Goal: Complete application form

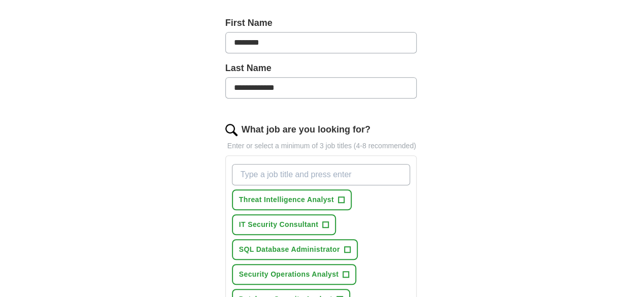
scroll to position [215, 0]
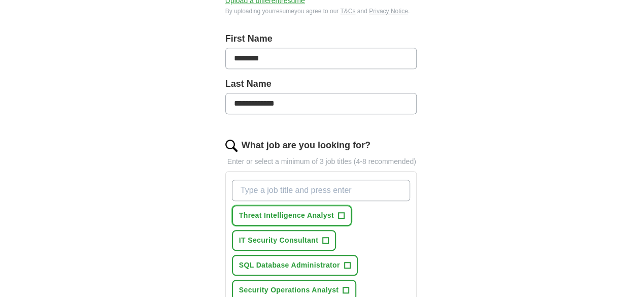
click at [338, 212] on span "+" at bounding box center [341, 216] width 6 height 8
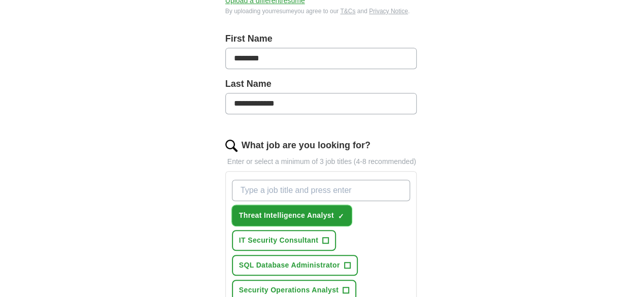
click at [322, 237] on span "+" at bounding box center [325, 241] width 6 height 8
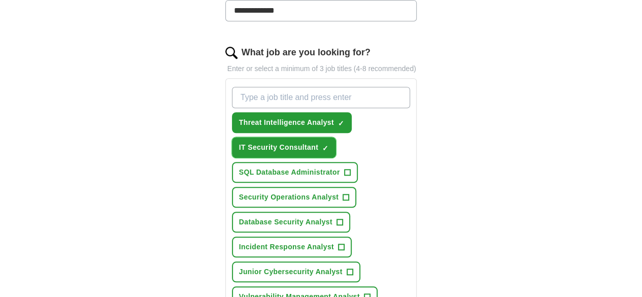
scroll to position [316, 0]
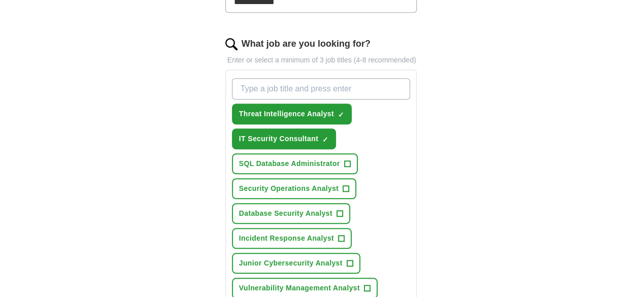
click at [343, 185] on span "+" at bounding box center [346, 189] width 6 height 8
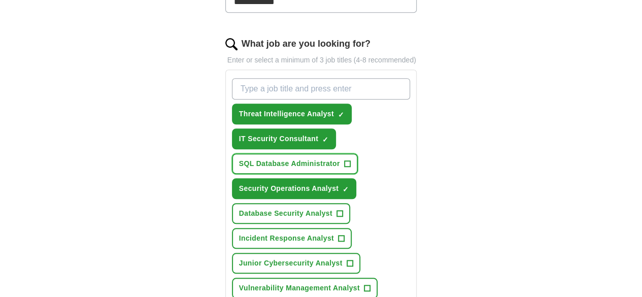
click at [344, 160] on span "+" at bounding box center [347, 164] width 6 height 8
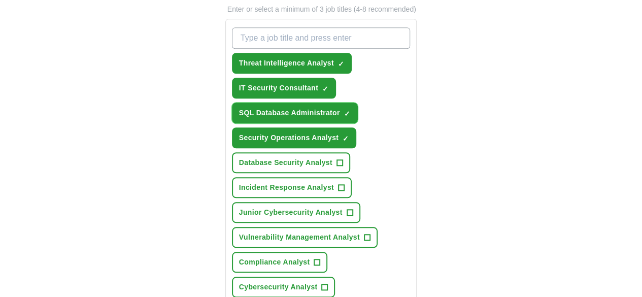
scroll to position [368, 0]
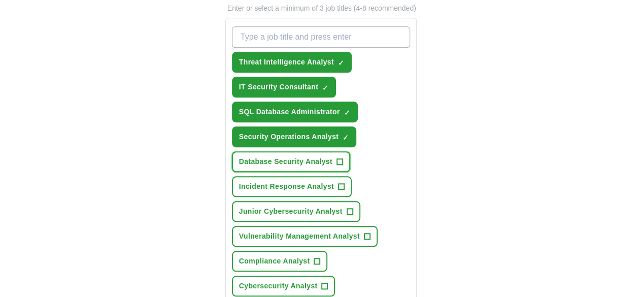
click at [337, 158] on span "+" at bounding box center [340, 162] width 6 height 8
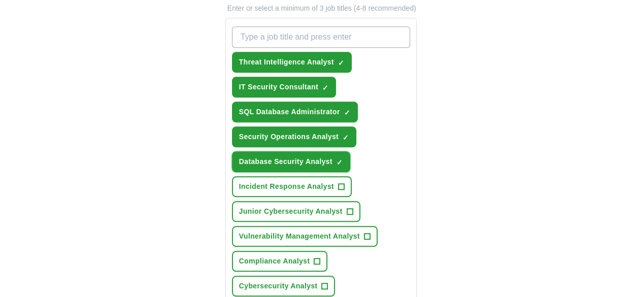
click at [338, 183] on span "+" at bounding box center [341, 187] width 6 height 8
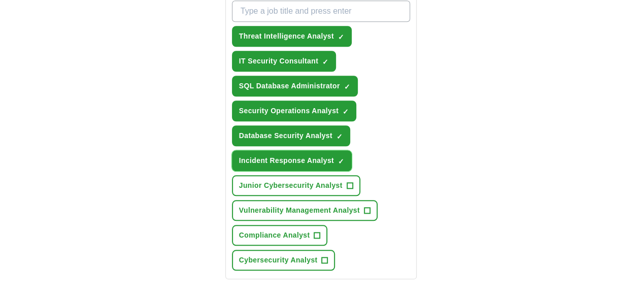
scroll to position [399, 0]
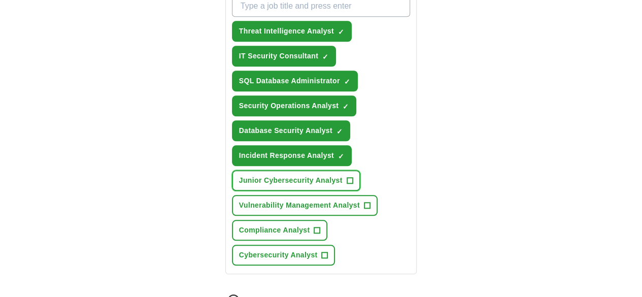
click at [319, 170] on button "Junior Cybersecurity Analyst +" at bounding box center [296, 180] width 128 height 21
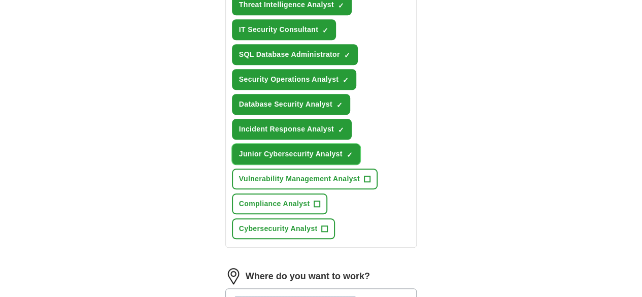
scroll to position [429, 0]
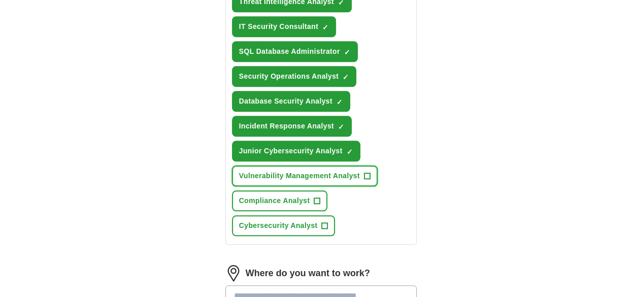
click at [364, 172] on span "+" at bounding box center [367, 176] width 6 height 8
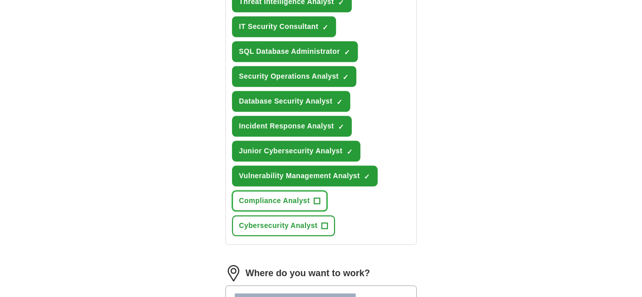
click at [314, 197] on span "+" at bounding box center [317, 201] width 6 height 8
click at [328, 222] on span "+" at bounding box center [325, 226] width 6 height 8
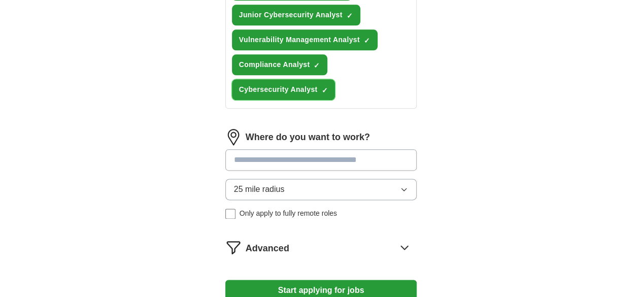
scroll to position [565, 0]
click at [319, 149] on input at bounding box center [321, 159] width 192 height 21
click at [307, 149] on input at bounding box center [321, 159] width 192 height 21
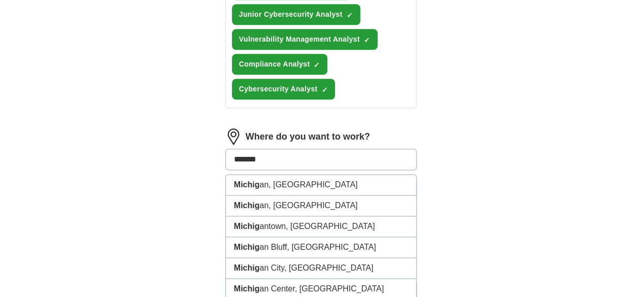
type input "********"
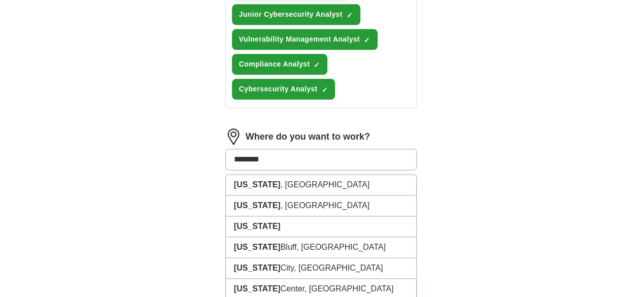
click at [245, 216] on li "[US_STATE]" at bounding box center [321, 226] width 191 height 21
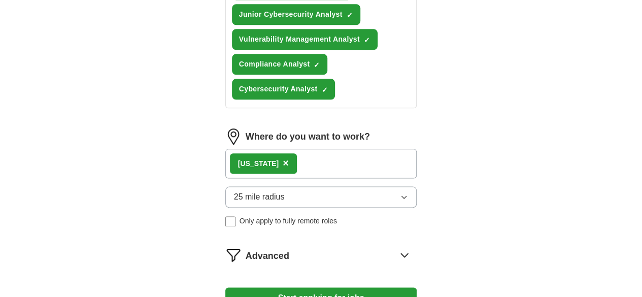
click at [361, 186] on button "25 mile radius" at bounding box center [321, 196] width 192 height 21
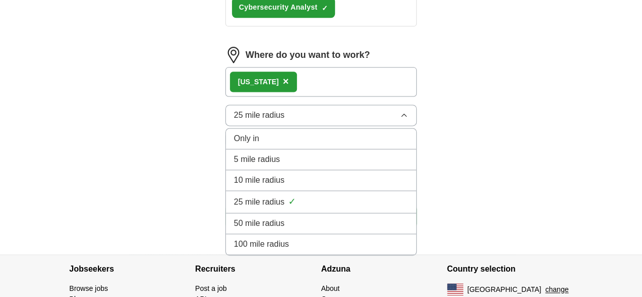
scroll to position [647, 0]
click at [265, 234] on li "100 mile radius" at bounding box center [321, 244] width 191 height 21
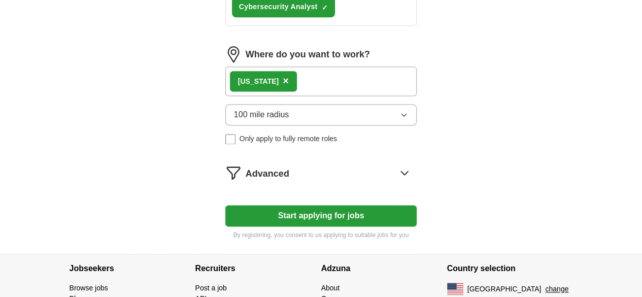
click at [290, 67] on div "[US_STATE] ×" at bounding box center [321, 81] width 192 height 29
click at [307, 67] on div "[US_STATE] ×" at bounding box center [321, 81] width 192 height 29
click at [342, 67] on div "[US_STATE] ×" at bounding box center [321, 81] width 192 height 29
click at [334, 67] on div "[US_STATE] ×" at bounding box center [321, 81] width 192 height 29
click at [296, 67] on div "[US_STATE] ×" at bounding box center [321, 81] width 192 height 29
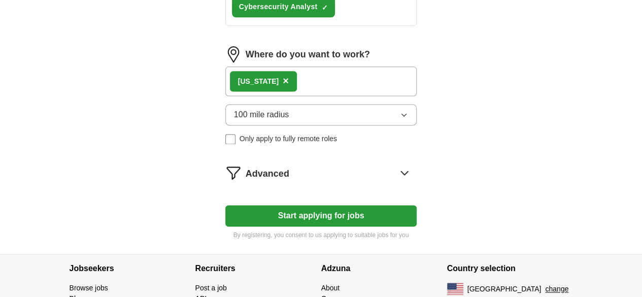
click at [287, 67] on div "[US_STATE] ×" at bounding box center [321, 81] width 192 height 29
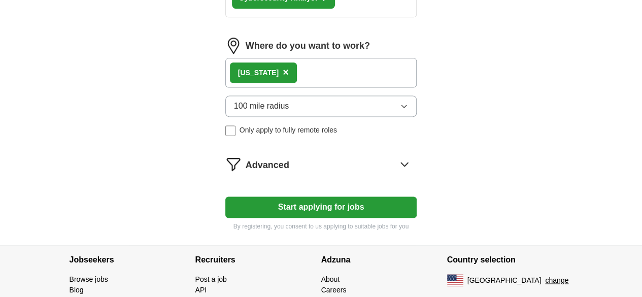
scroll to position [667, 0]
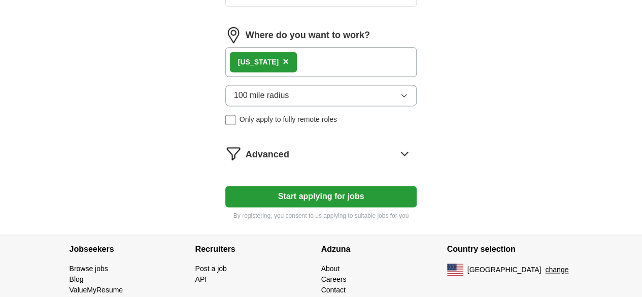
click at [339, 186] on button "Start applying for jobs" at bounding box center [321, 196] width 192 height 21
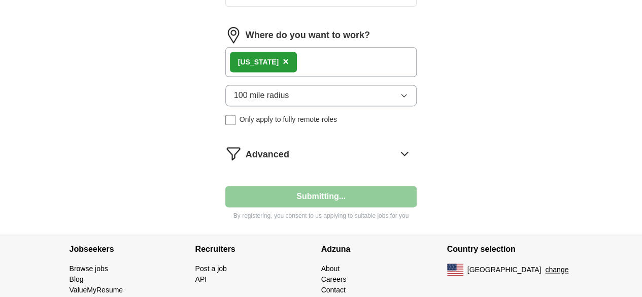
select select "**"
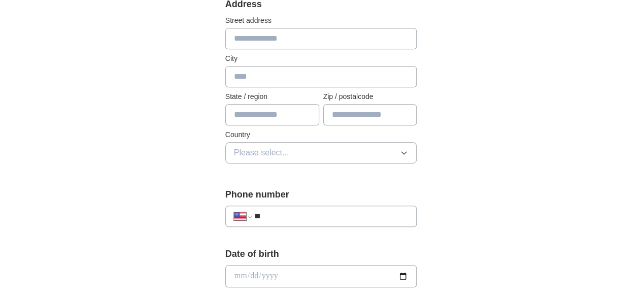
scroll to position [224, 0]
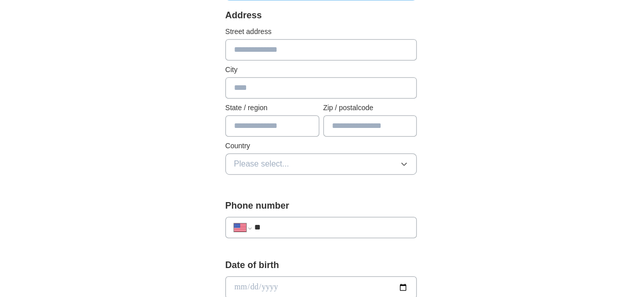
click at [314, 54] on input "text" at bounding box center [321, 49] width 192 height 21
type input "**********"
type input "*********"
type input "**"
type input "*****"
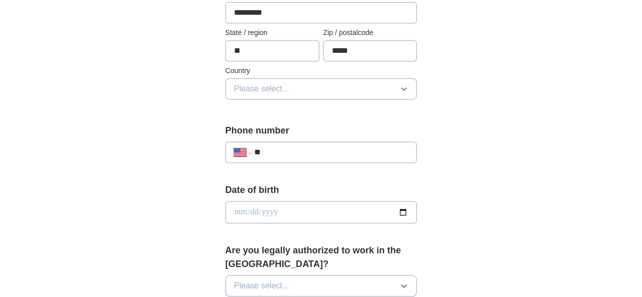
scroll to position [304, 0]
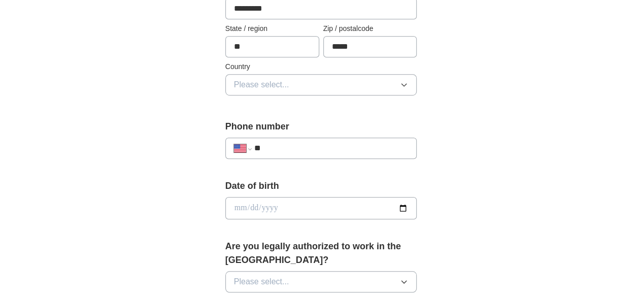
click at [357, 92] on button "Please select..." at bounding box center [321, 84] width 192 height 21
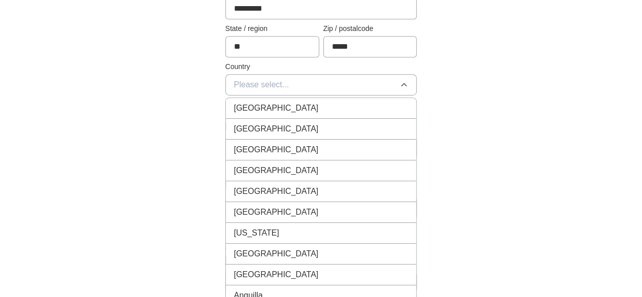
click at [304, 140] on li "[GEOGRAPHIC_DATA]" at bounding box center [321, 150] width 191 height 21
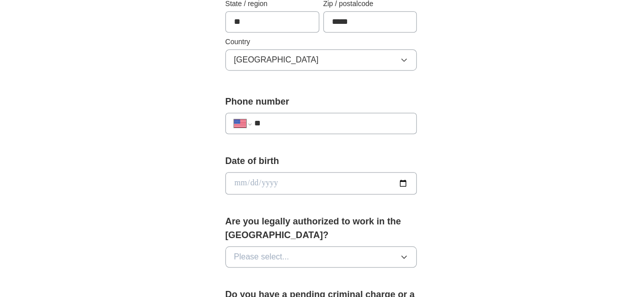
scroll to position [329, 0]
click at [311, 62] on button "[GEOGRAPHIC_DATA]" at bounding box center [321, 59] width 192 height 21
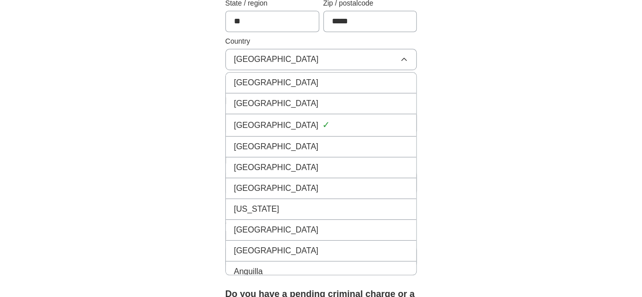
click at [290, 103] on div "[GEOGRAPHIC_DATA]" at bounding box center [321, 104] width 175 height 12
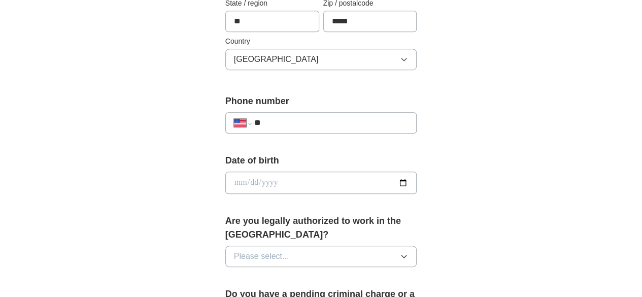
click at [304, 127] on input "**" at bounding box center [331, 123] width 154 height 12
type input "**********"
click at [299, 183] on input "date" at bounding box center [321, 183] width 192 height 22
type input "**********"
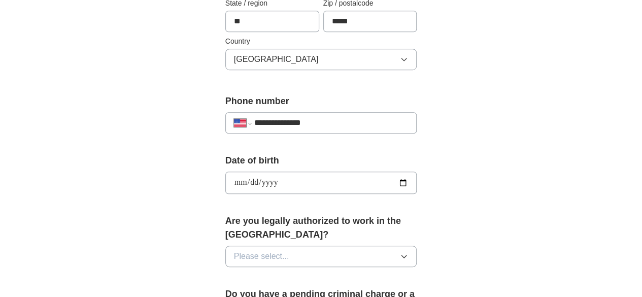
click at [289, 246] on button "Please select..." at bounding box center [321, 256] width 192 height 21
click at [254, 274] on div "Yes" at bounding box center [321, 280] width 175 height 12
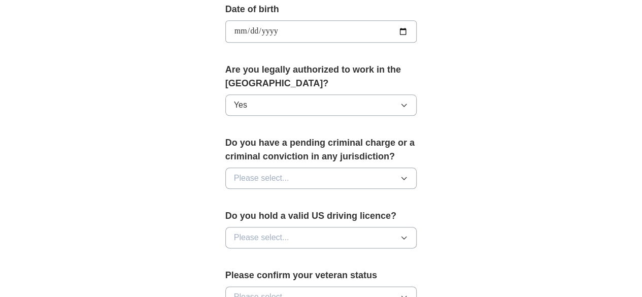
scroll to position [481, 0]
click at [359, 167] on button "Please select..." at bounding box center [321, 177] width 192 height 21
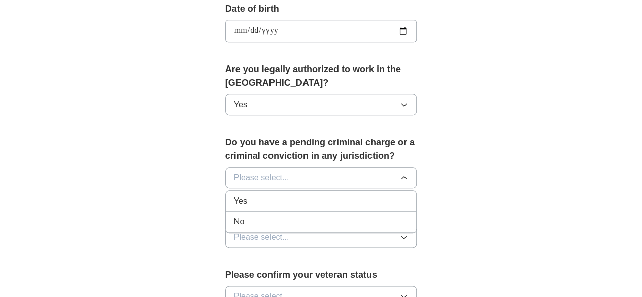
click at [246, 212] on li "No" at bounding box center [321, 222] width 191 height 21
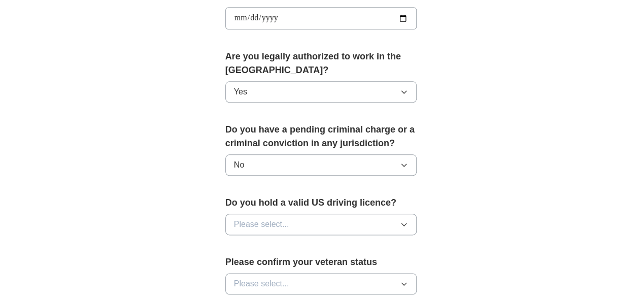
scroll to position [513, 0]
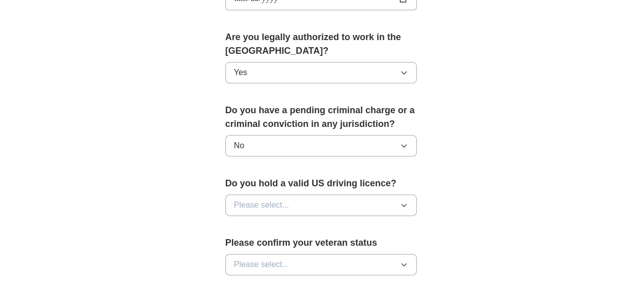
click at [317, 195] on button "Please select..." at bounding box center [321, 205] width 192 height 21
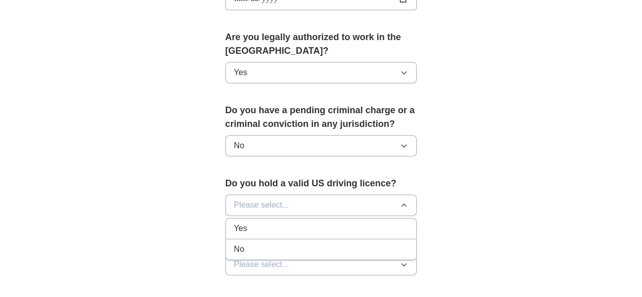
click at [246, 222] on div "Yes" at bounding box center [321, 228] width 175 height 12
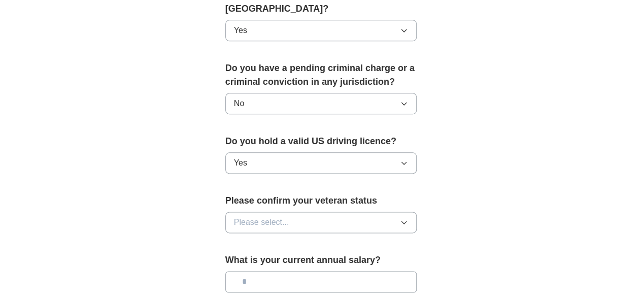
scroll to position [567, 0]
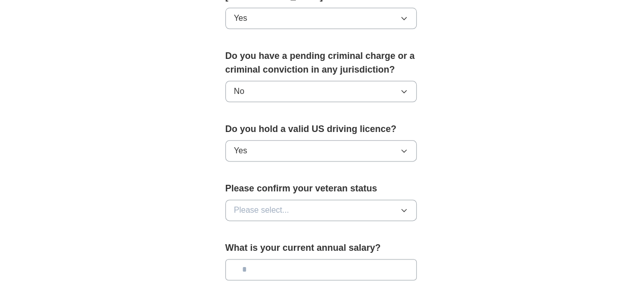
click at [301, 203] on button "Please select..." at bounding box center [321, 210] width 192 height 21
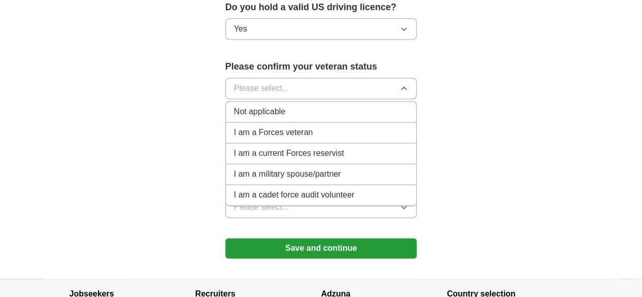
scroll to position [691, 0]
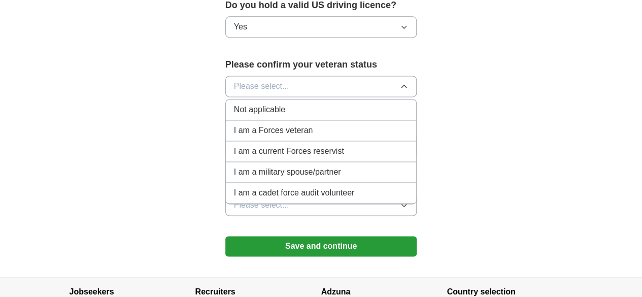
click at [270, 100] on li "Not applicable" at bounding box center [321, 110] width 191 height 21
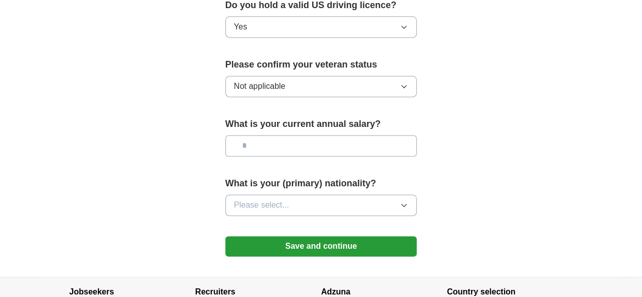
click at [344, 135] on input "text" at bounding box center [321, 145] width 192 height 21
click at [404, 195] on button "Please select..." at bounding box center [321, 205] width 192 height 21
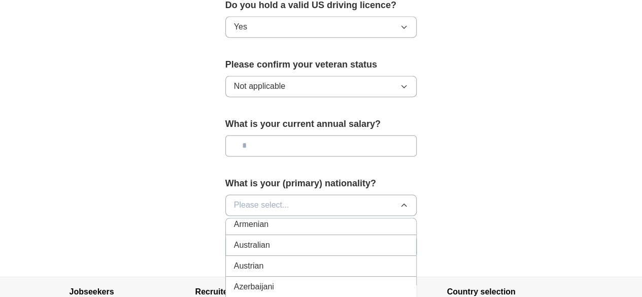
scroll to position [193, 0]
click at [278, 195] on button "Please select..." at bounding box center [321, 205] width 192 height 21
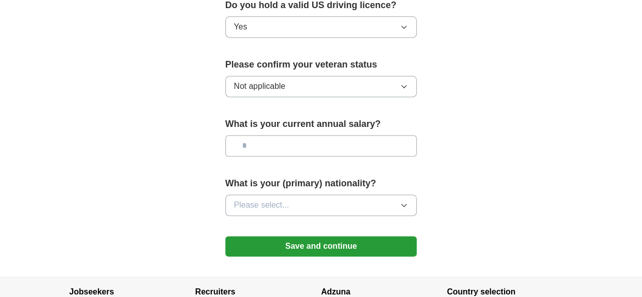
click at [300, 195] on button "Please select..." at bounding box center [321, 205] width 192 height 21
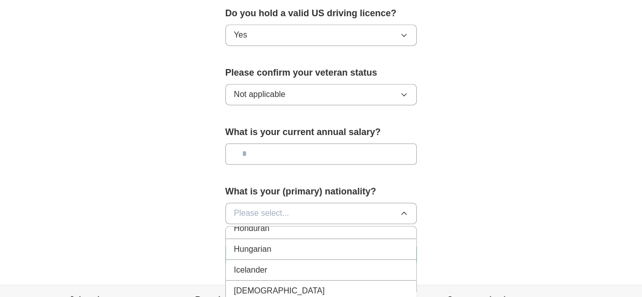
scroll to position [1615, 0]
click at [293, 277] on li "[DEMOGRAPHIC_DATA]" at bounding box center [321, 287] width 191 height 21
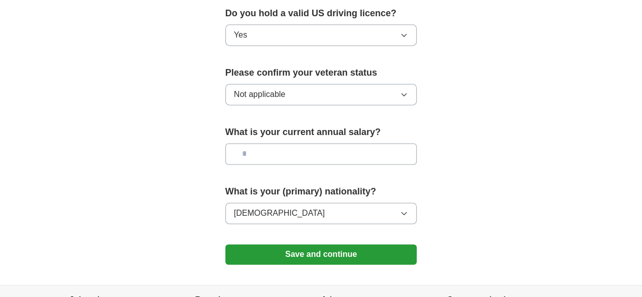
click at [360, 244] on button "Save and continue" at bounding box center [321, 254] width 192 height 20
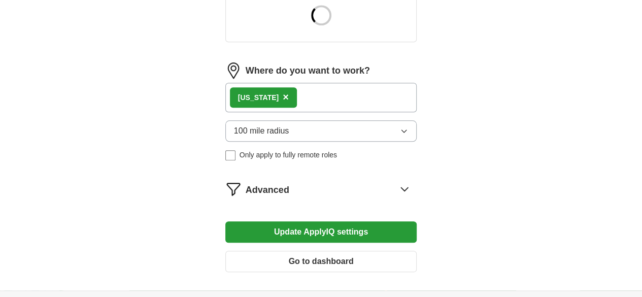
scroll to position [421, 0]
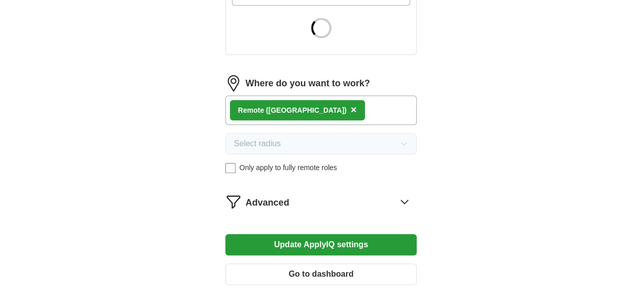
click at [364, 234] on button "Update ApplyIQ settings" at bounding box center [321, 244] width 192 height 21
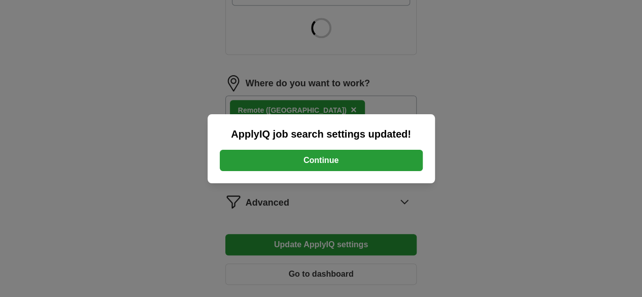
click at [345, 164] on button "Continue" at bounding box center [321, 160] width 203 height 21
